Goal: Information Seeking & Learning: Learn about a topic

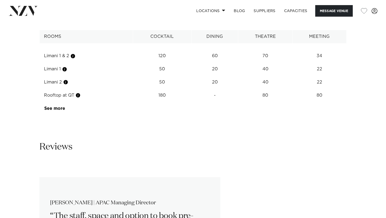
scroll to position [933, 0]
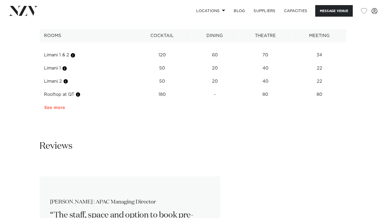
click at [55, 105] on link "See more" at bounding box center [65, 107] width 42 height 4
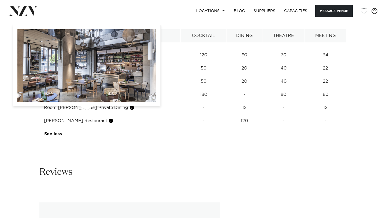
click at [108, 118] on button "button" at bounding box center [110, 120] width 5 height 5
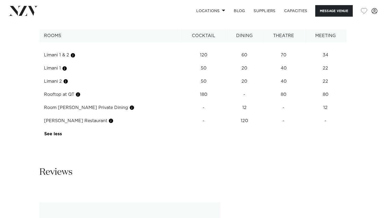
click at [76, 114] on td "Esther Restaurant" at bounding box center [110, 120] width 141 height 13
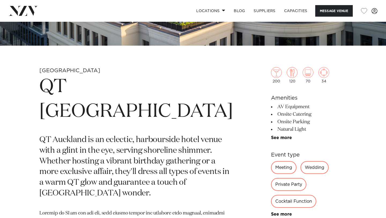
scroll to position [156, 0]
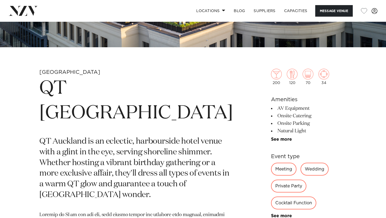
click at [301, 169] on div "Wedding" at bounding box center [315, 169] width 28 height 13
click at [309, 169] on div "Wedding" at bounding box center [315, 169] width 28 height 13
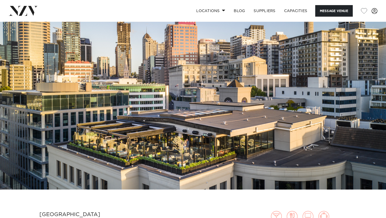
scroll to position [0, 0]
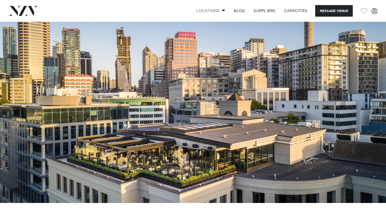
click at [222, 10] on span at bounding box center [223, 10] width 3 height 2
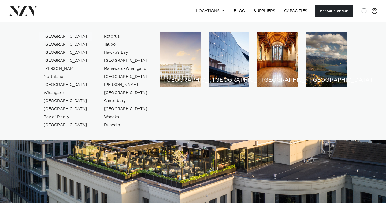
click at [58, 36] on link "[GEOGRAPHIC_DATA]" at bounding box center [65, 36] width 52 height 8
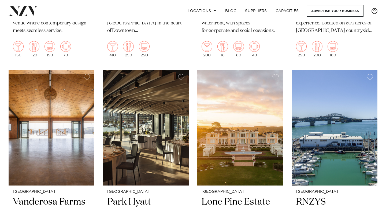
scroll to position [637, 0]
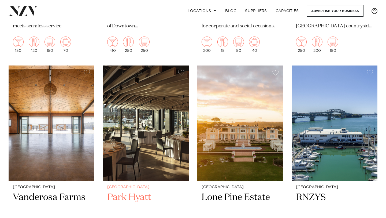
click at [135, 191] on h2 "Park Hyatt" at bounding box center [145, 209] width 77 height 36
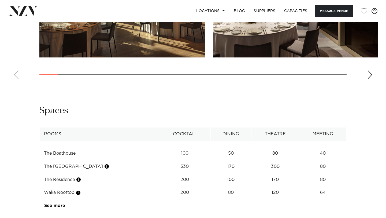
scroll to position [741, 0]
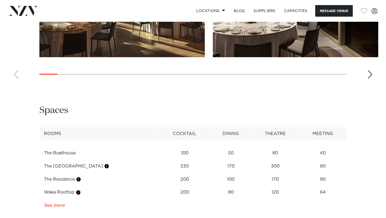
click at [57, 203] on link "See more" at bounding box center [65, 205] width 42 height 4
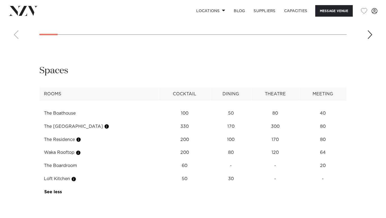
scroll to position [783, 0]
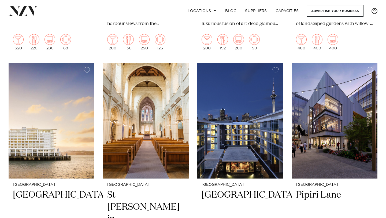
scroll to position [1103, 0]
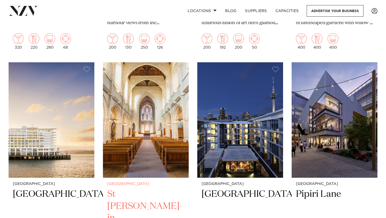
click at [149, 128] on img at bounding box center [146, 119] width 86 height 115
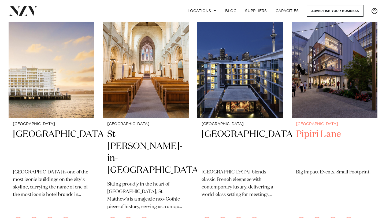
scroll to position [1169, 0]
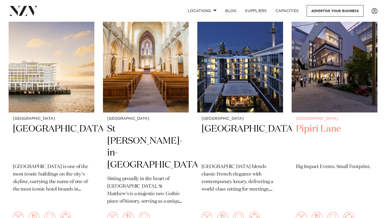
click at [320, 78] on img at bounding box center [335, 54] width 86 height 115
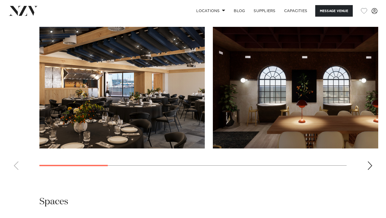
scroll to position [515, 0]
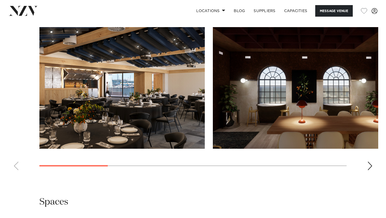
click at [370, 165] on div "Next slide" at bounding box center [370, 165] width 5 height 9
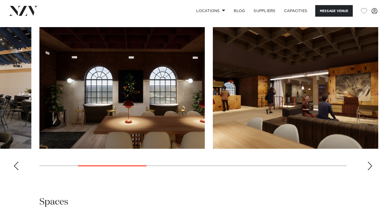
click at [370, 165] on div "Next slide" at bounding box center [370, 165] width 5 height 9
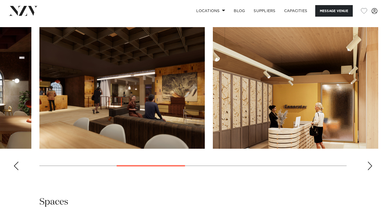
click at [370, 165] on div "Next slide" at bounding box center [370, 165] width 5 height 9
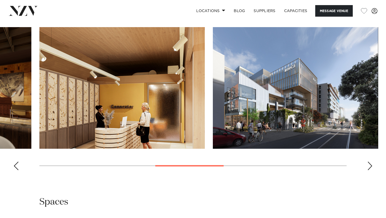
click at [370, 165] on div "Next slide" at bounding box center [370, 165] width 5 height 9
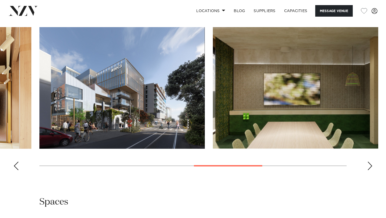
click at [370, 165] on div "Next slide" at bounding box center [370, 165] width 5 height 9
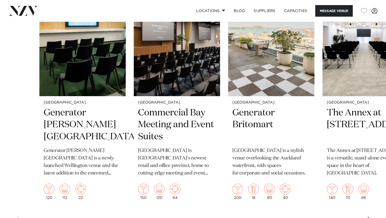
scroll to position [860, 0]
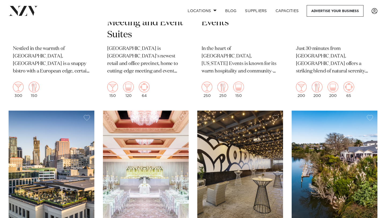
scroll to position [1794, 0]
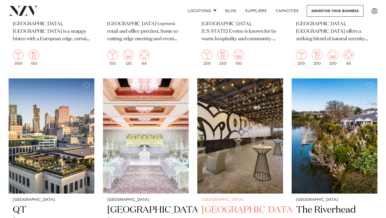
click at [230, 204] on h2 "[GEOGRAPHIC_DATA]" at bounding box center [240, 222] width 77 height 36
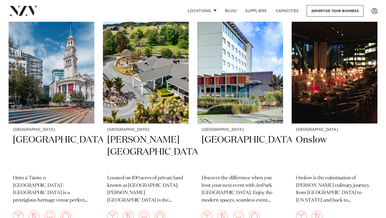
scroll to position [2327, 0]
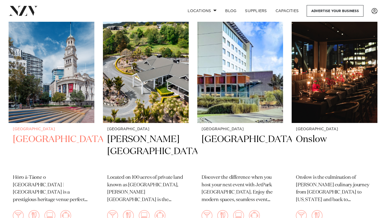
click at [39, 133] on h2 "Auckland Town Hall" at bounding box center [51, 151] width 77 height 36
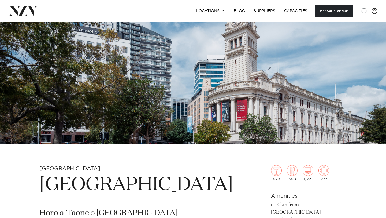
scroll to position [54, 0]
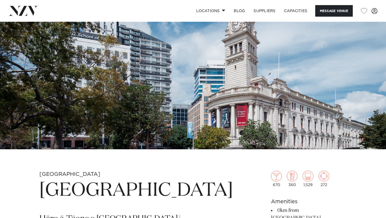
click at [190, 117] on img at bounding box center [193, 58] width 386 height 181
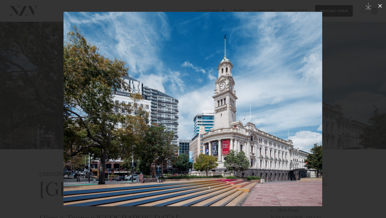
click at [379, 4] on icon at bounding box center [380, 6] width 6 height 6
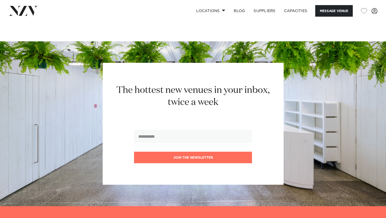
scroll to position [1180, 0]
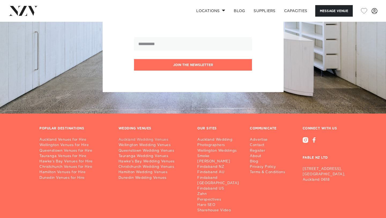
click at [125, 137] on link "Auckland Wedding Venues" at bounding box center [154, 139] width 71 height 5
click at [158, 148] on link "Queenstown Wedding Venues" at bounding box center [154, 150] width 71 height 5
click at [127, 137] on link "Auckland Wedding Venues" at bounding box center [154, 139] width 71 height 5
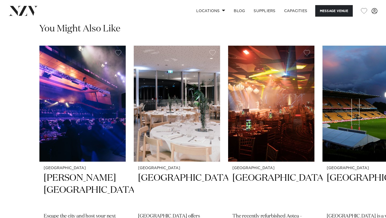
scroll to position [787, 0]
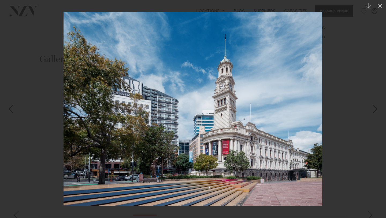
scroll to position [456, 0]
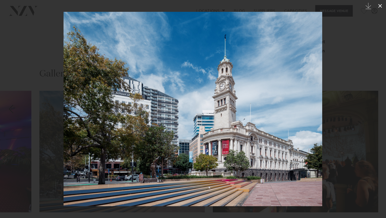
click at [381, 9] on button at bounding box center [380, 6] width 12 height 12
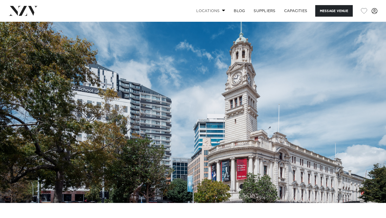
click at [224, 11] on span at bounding box center [223, 10] width 3 height 2
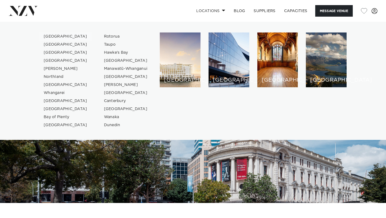
click at [60, 36] on link "[GEOGRAPHIC_DATA]" at bounding box center [65, 36] width 52 height 8
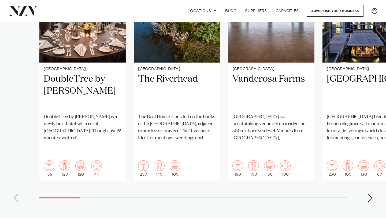
scroll to position [449, 0]
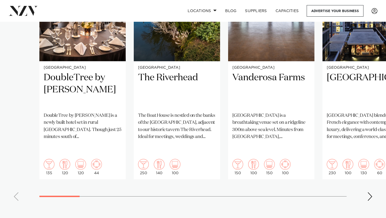
click at [370, 192] on div "Next slide" at bounding box center [370, 196] width 5 height 9
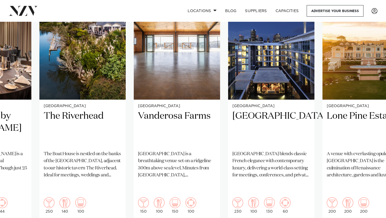
scroll to position [412, 0]
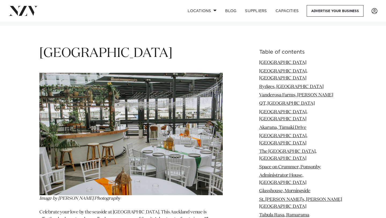
scroll to position [655, 0]
click at [263, 60] on link "[GEOGRAPHIC_DATA]" at bounding box center [282, 62] width 47 height 5
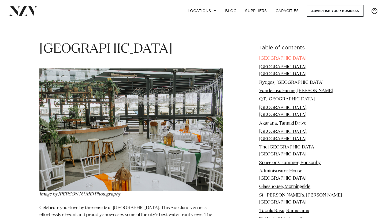
click at [281, 56] on link "[GEOGRAPHIC_DATA]" at bounding box center [282, 58] width 47 height 5
click at [275, 56] on link "[GEOGRAPHIC_DATA]" at bounding box center [282, 58] width 47 height 5
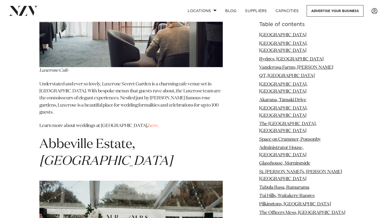
scroll to position [5561, 0]
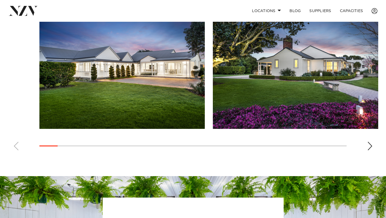
scroll to position [360, 0]
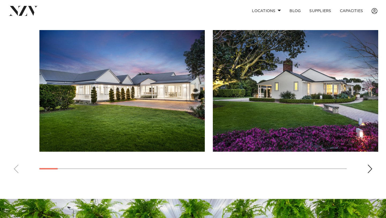
click at [368, 167] on div "Next slide" at bounding box center [370, 168] width 5 height 9
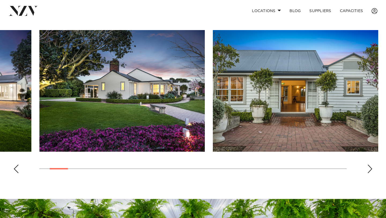
click at [368, 167] on div "Next slide" at bounding box center [370, 168] width 5 height 9
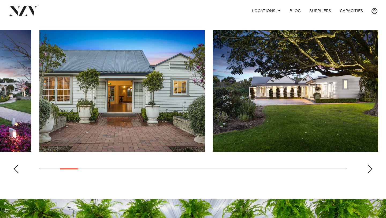
click at [370, 170] on div "Next slide" at bounding box center [370, 168] width 5 height 9
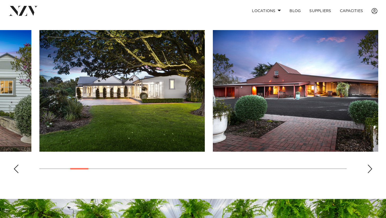
click at [370, 170] on div "Next slide" at bounding box center [370, 168] width 5 height 9
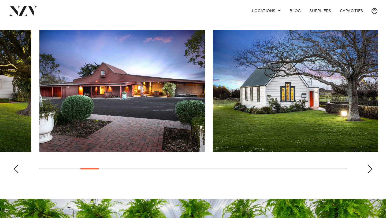
click at [370, 170] on div "Next slide" at bounding box center [370, 168] width 5 height 9
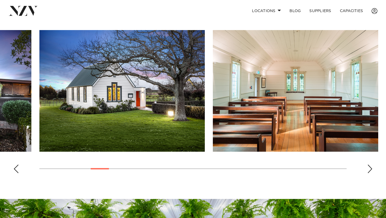
click at [370, 170] on div "Next slide" at bounding box center [370, 168] width 5 height 9
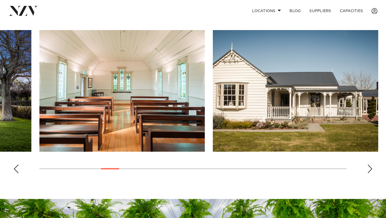
click at [370, 170] on div "Next slide" at bounding box center [370, 168] width 5 height 9
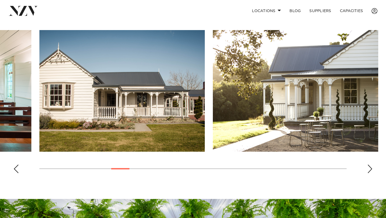
click at [370, 170] on div "Next slide" at bounding box center [370, 168] width 5 height 9
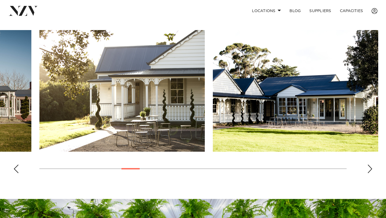
click at [370, 171] on div "Next slide" at bounding box center [370, 168] width 5 height 9
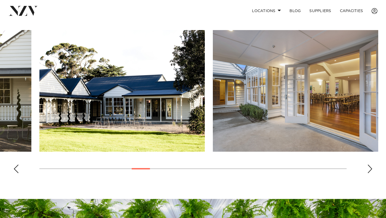
click at [370, 171] on div "Next slide" at bounding box center [370, 168] width 5 height 9
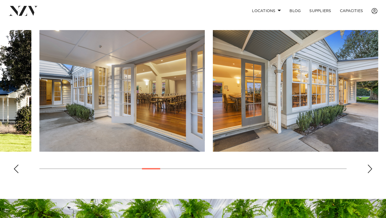
click at [370, 171] on div "Next slide" at bounding box center [370, 168] width 5 height 9
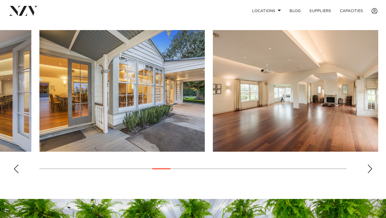
click at [370, 171] on div "Next slide" at bounding box center [370, 168] width 5 height 9
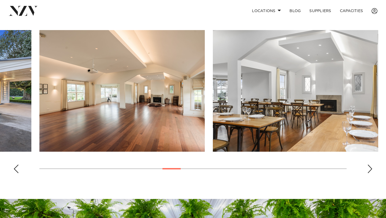
click at [370, 171] on div "Next slide" at bounding box center [370, 168] width 5 height 9
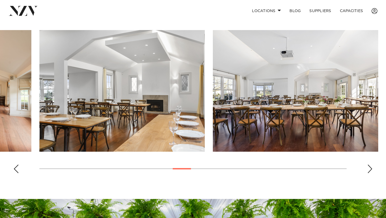
click at [370, 171] on div "Next slide" at bounding box center [370, 168] width 5 height 9
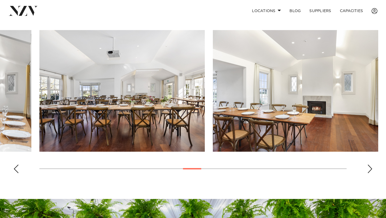
click at [370, 171] on div "Next slide" at bounding box center [370, 168] width 5 height 9
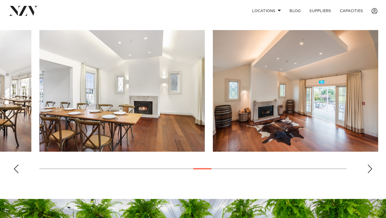
click at [370, 171] on div "Next slide" at bounding box center [370, 168] width 5 height 9
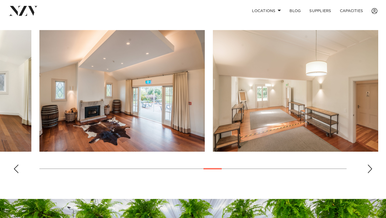
click at [370, 171] on div "Next slide" at bounding box center [370, 168] width 5 height 9
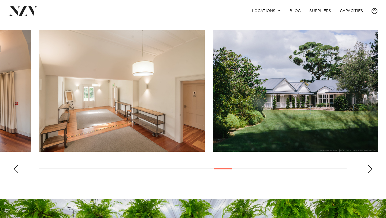
click at [370, 171] on div "Next slide" at bounding box center [370, 168] width 5 height 9
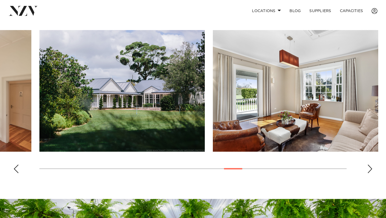
click at [370, 171] on div "Next slide" at bounding box center [370, 168] width 5 height 9
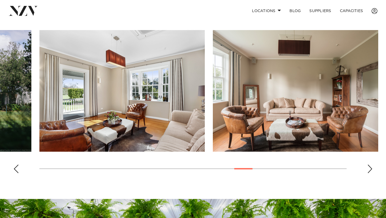
click at [370, 171] on div "Next slide" at bounding box center [370, 168] width 5 height 9
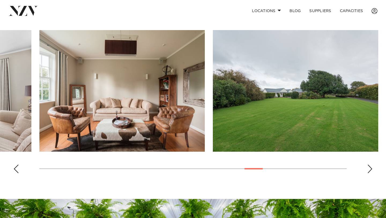
click at [370, 171] on div "Next slide" at bounding box center [370, 168] width 5 height 9
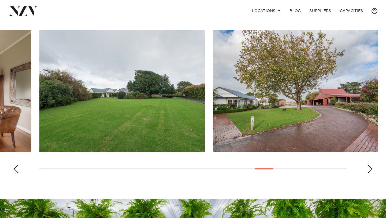
click at [370, 171] on div "Next slide" at bounding box center [370, 168] width 5 height 9
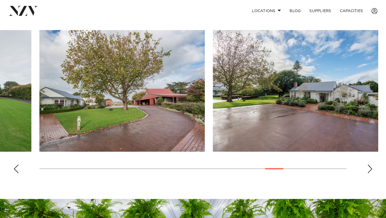
click at [370, 171] on div "Next slide" at bounding box center [370, 168] width 5 height 9
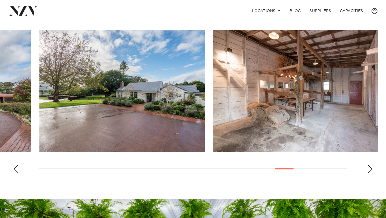
click at [370, 171] on div "Next slide" at bounding box center [370, 168] width 5 height 9
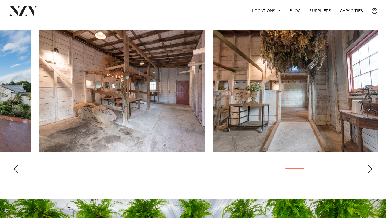
click at [370, 171] on div "Next slide" at bounding box center [370, 168] width 5 height 9
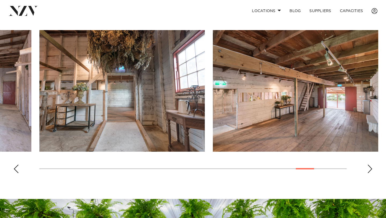
click at [370, 171] on div "Next slide" at bounding box center [370, 168] width 5 height 9
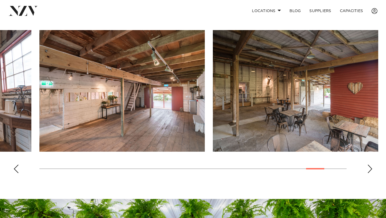
click at [370, 171] on div "Next slide" at bounding box center [370, 168] width 5 height 9
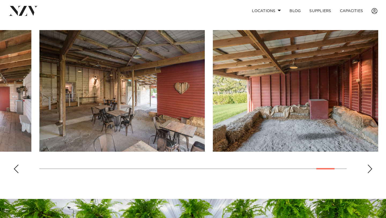
click at [370, 171] on div "Next slide" at bounding box center [370, 168] width 5 height 9
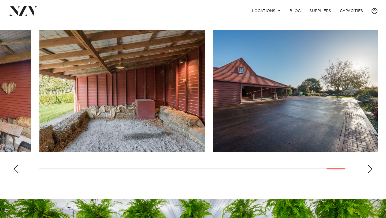
click at [370, 171] on div "Next slide" at bounding box center [370, 168] width 5 height 9
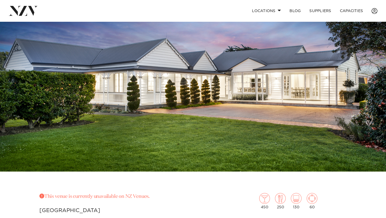
scroll to position [30, 0]
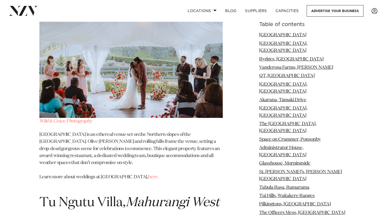
scroll to position [6012, 0]
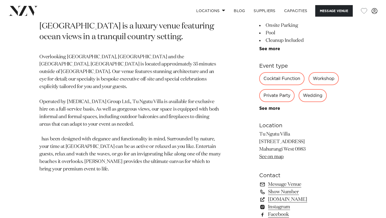
scroll to position [208, 0]
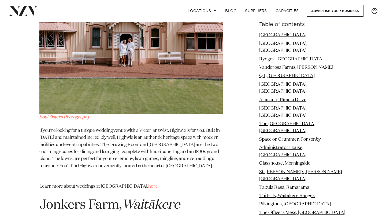
scroll to position [8568, 0]
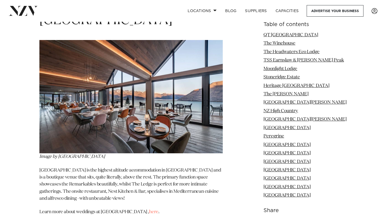
scroll to position [3679, 0]
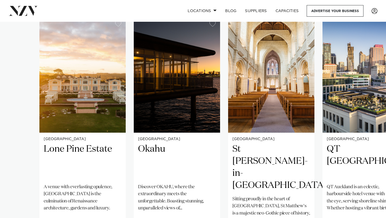
scroll to position [377, 0]
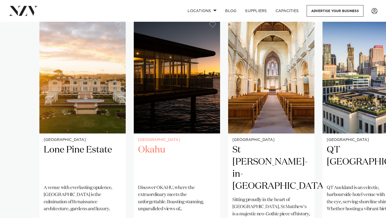
click at [172, 97] on img "2 / 25" at bounding box center [177, 75] width 86 height 116
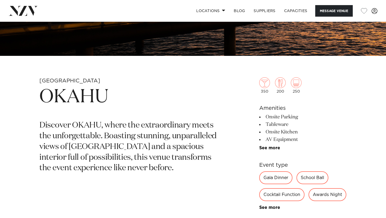
scroll to position [145, 0]
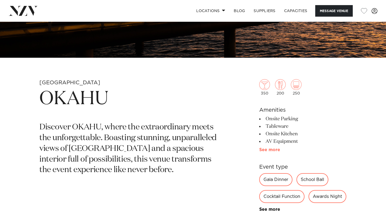
click at [267, 148] on link "See more" at bounding box center [280, 150] width 42 height 4
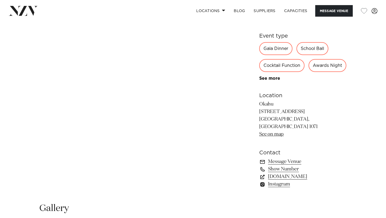
scroll to position [364, 0]
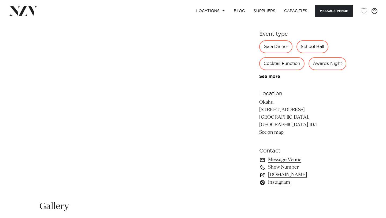
click at [288, 178] on link "www.okahubay.com" at bounding box center [302, 175] width 87 height 8
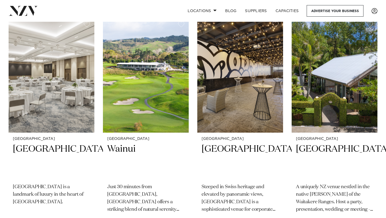
scroll to position [1628, 0]
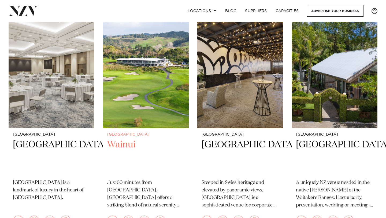
click at [162, 74] on img at bounding box center [146, 70] width 86 height 115
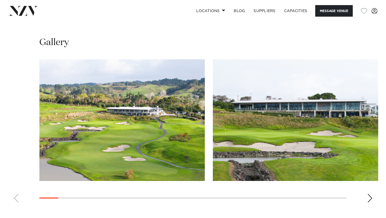
scroll to position [478, 0]
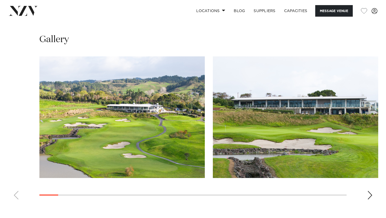
click at [371, 194] on div "Next slide" at bounding box center [370, 195] width 5 height 9
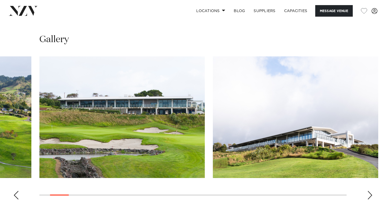
click at [371, 194] on div "Next slide" at bounding box center [370, 195] width 5 height 9
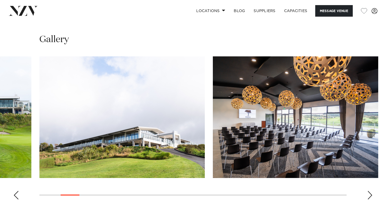
click at [371, 194] on div "Next slide" at bounding box center [370, 195] width 5 height 9
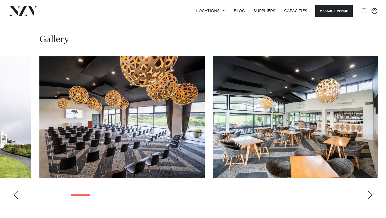
click at [371, 194] on div "Next slide" at bounding box center [370, 195] width 5 height 9
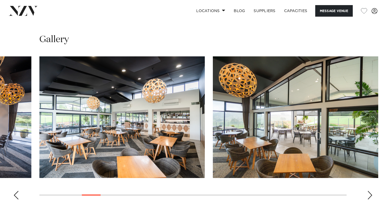
click at [371, 194] on div "Next slide" at bounding box center [370, 195] width 5 height 9
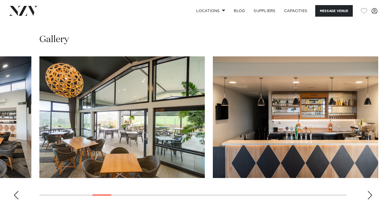
click at [371, 194] on div "Next slide" at bounding box center [370, 195] width 5 height 9
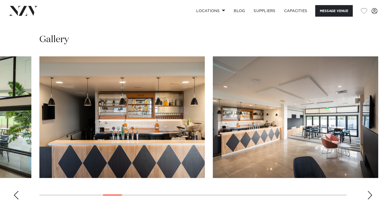
click at [371, 194] on div "Next slide" at bounding box center [370, 195] width 5 height 9
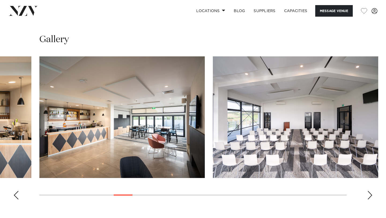
click at [371, 194] on div "Next slide" at bounding box center [370, 195] width 5 height 9
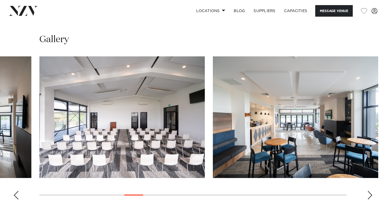
click at [371, 194] on div "Next slide" at bounding box center [370, 195] width 5 height 9
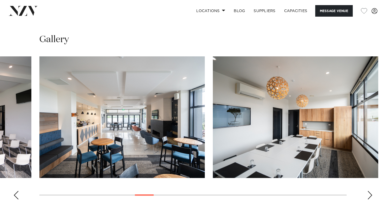
click at [371, 194] on div "Next slide" at bounding box center [370, 195] width 5 height 9
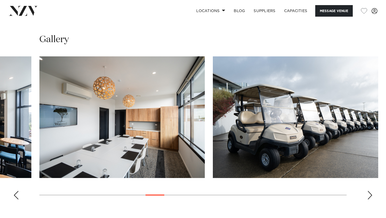
click at [371, 194] on div "Next slide" at bounding box center [370, 195] width 5 height 9
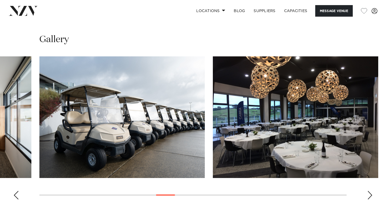
click at [371, 194] on div "Next slide" at bounding box center [370, 195] width 5 height 9
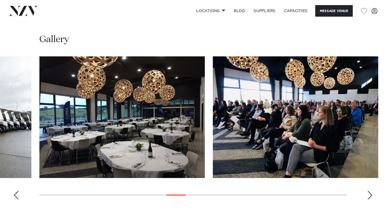
click at [371, 194] on div "Next slide" at bounding box center [370, 195] width 5 height 9
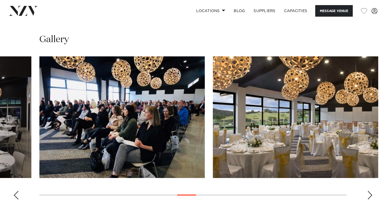
click at [371, 194] on div "Next slide" at bounding box center [370, 195] width 5 height 9
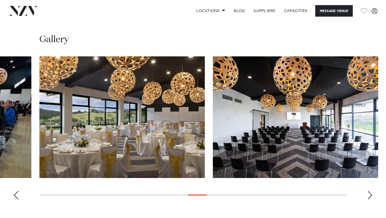
click at [371, 194] on div "Next slide" at bounding box center [370, 195] width 5 height 9
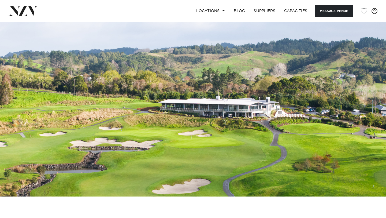
scroll to position [0, 0]
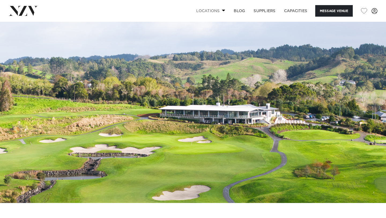
click at [210, 10] on link "Locations" at bounding box center [211, 11] width 38 height 12
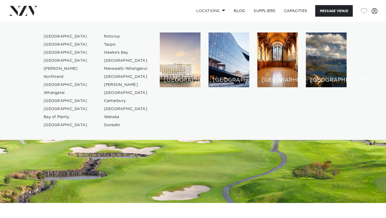
click at [223, 162] on img at bounding box center [193, 112] width 386 height 181
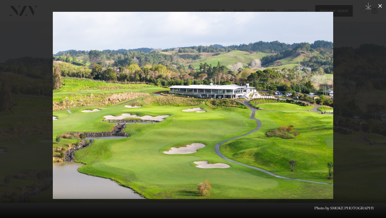
click at [379, 5] on icon at bounding box center [380, 6] width 6 height 6
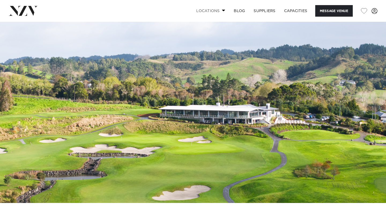
click at [222, 9] on span at bounding box center [223, 10] width 3 height 2
